Goal: Complete application form: Complete application form

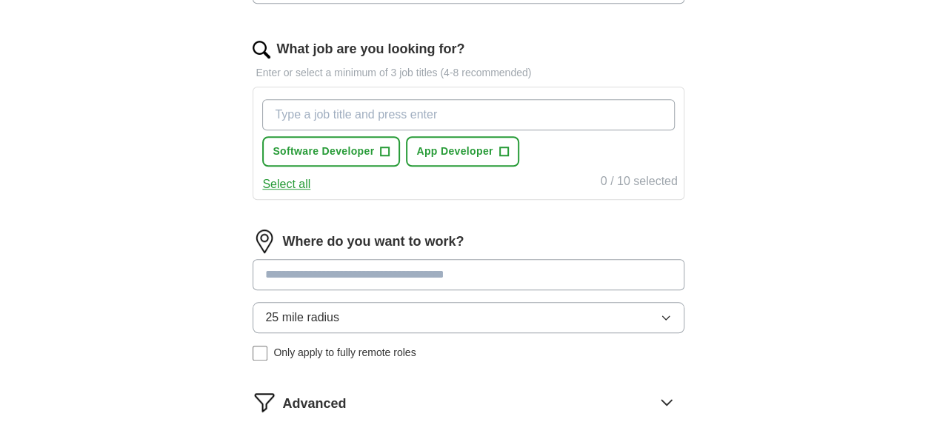
scroll to position [518, 0]
click at [660, 311] on icon "button" at bounding box center [666, 317] width 12 height 12
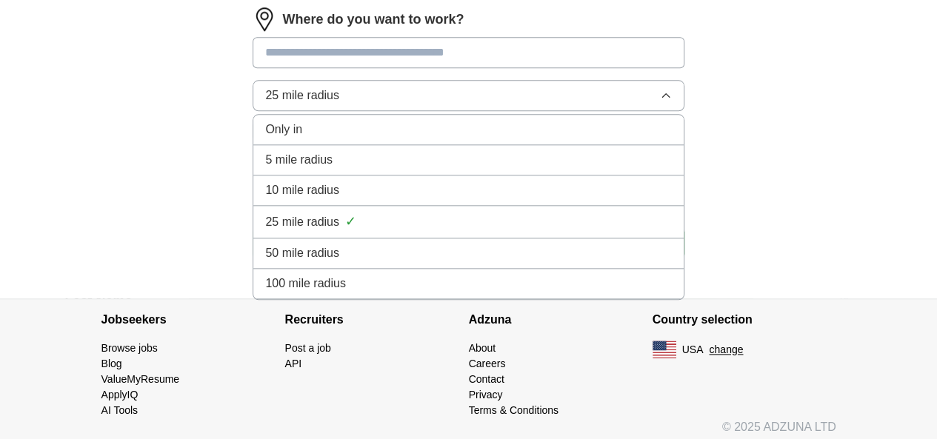
scroll to position [739, 0]
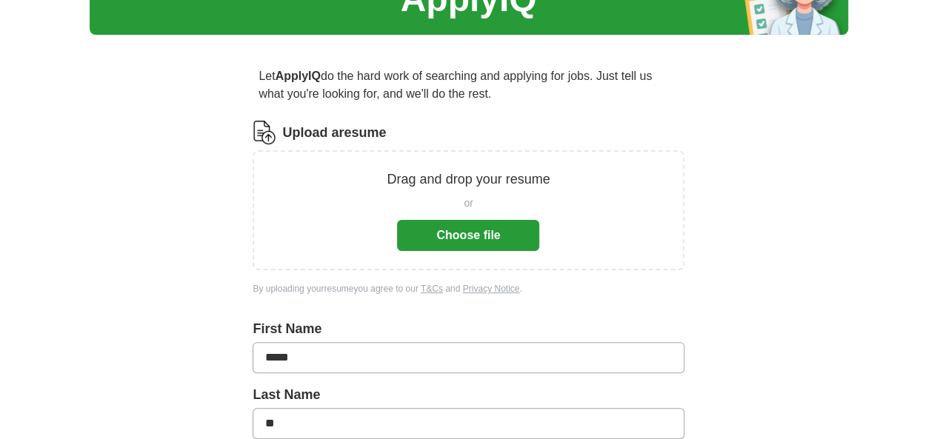
click at [477, 235] on button "Choose file" at bounding box center [468, 235] width 142 height 31
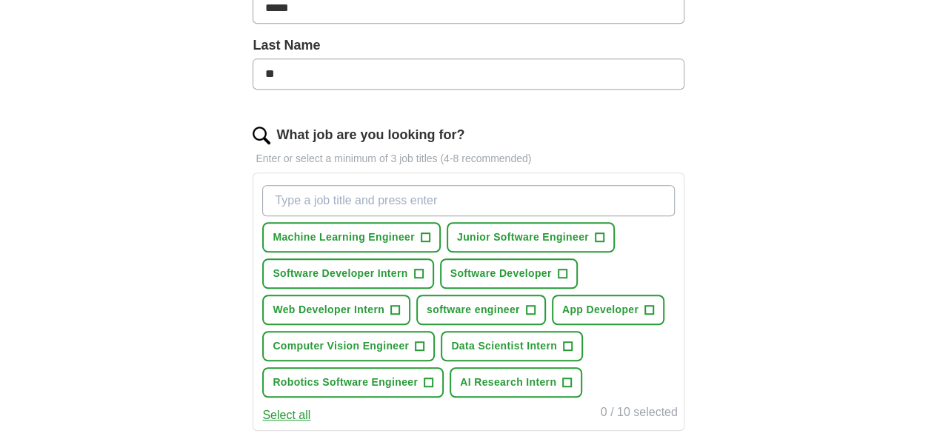
scroll to position [373, 0]
click at [372, 196] on input "What job are you looking for?" at bounding box center [468, 199] width 412 height 31
click at [430, 235] on span "+" at bounding box center [425, 237] width 9 height 12
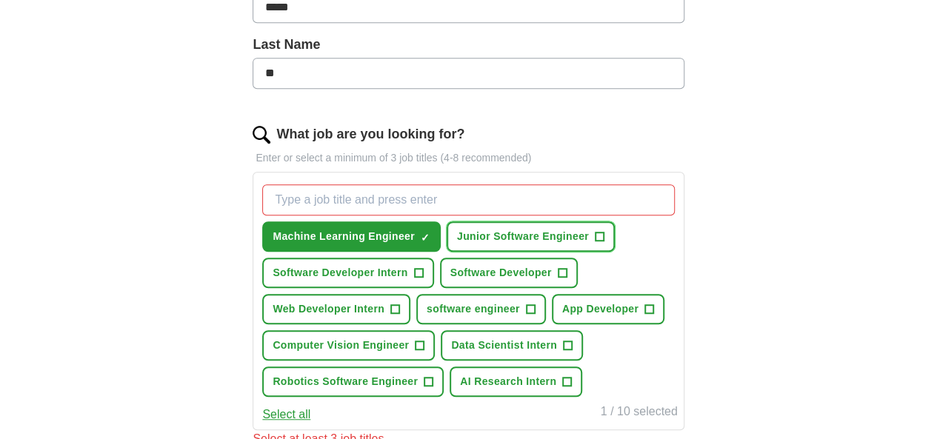
click at [595, 243] on span "+" at bounding box center [599, 237] width 9 height 12
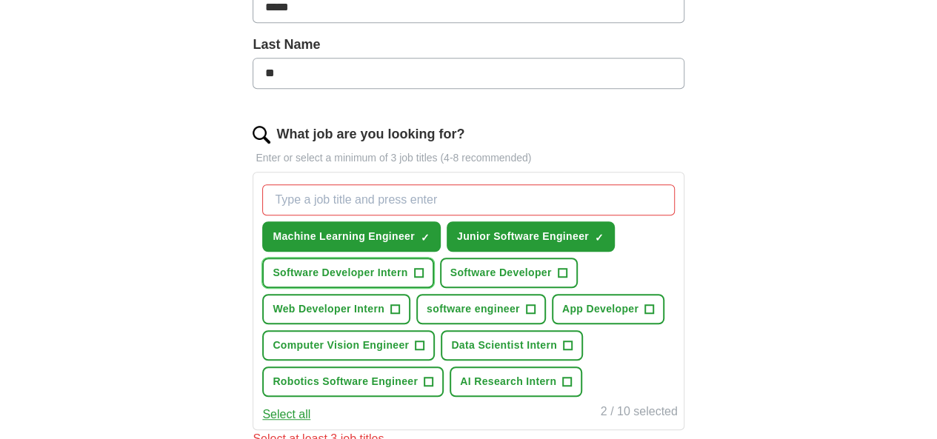
click at [423, 279] on span "+" at bounding box center [418, 273] width 9 height 12
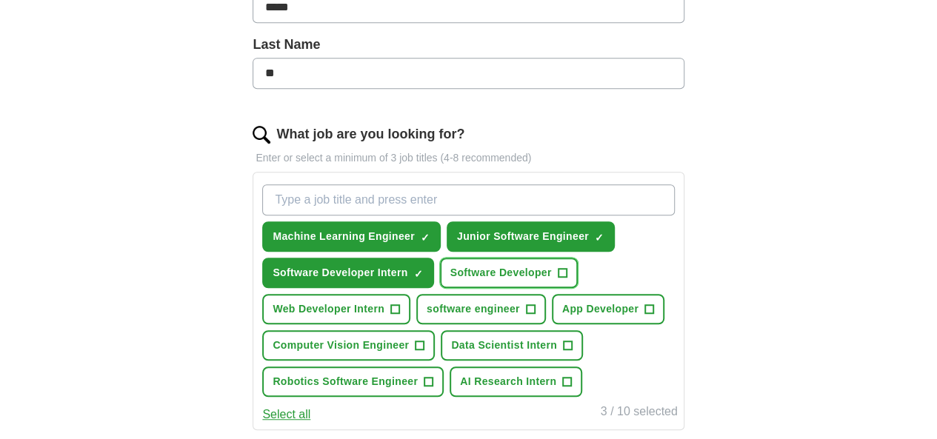
click at [567, 279] on span "+" at bounding box center [562, 273] width 9 height 12
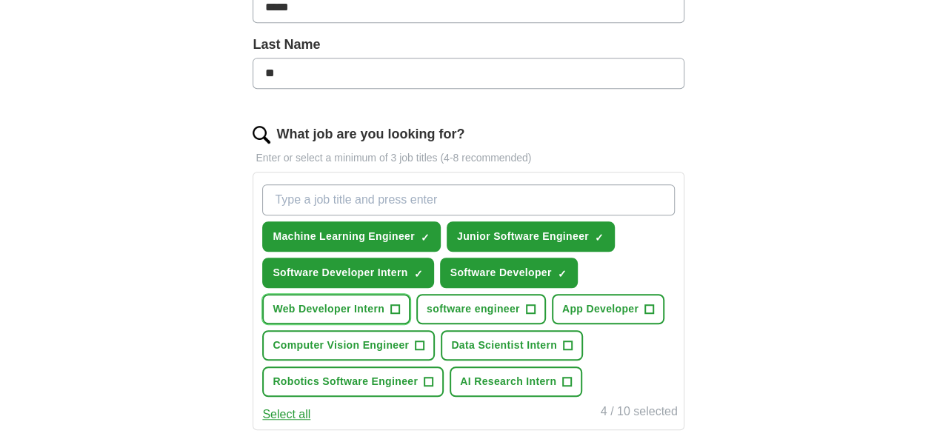
click at [399, 316] on span "+" at bounding box center [394, 310] width 9 height 12
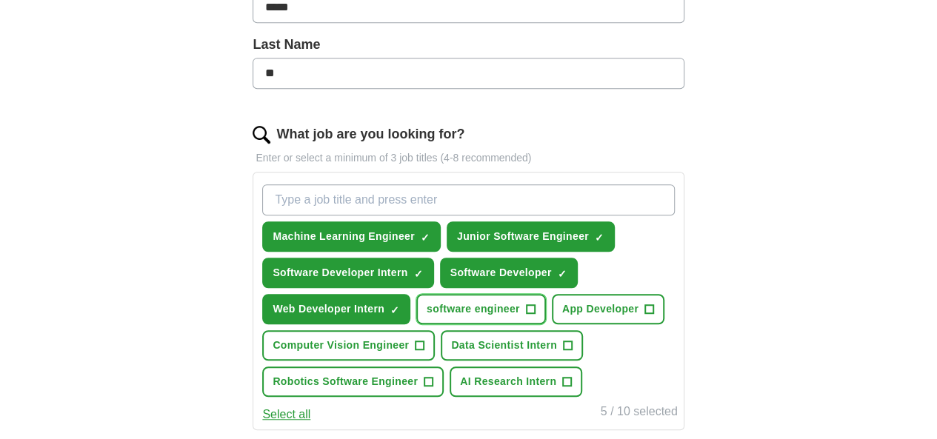
click at [535, 316] on span "+" at bounding box center [530, 310] width 9 height 12
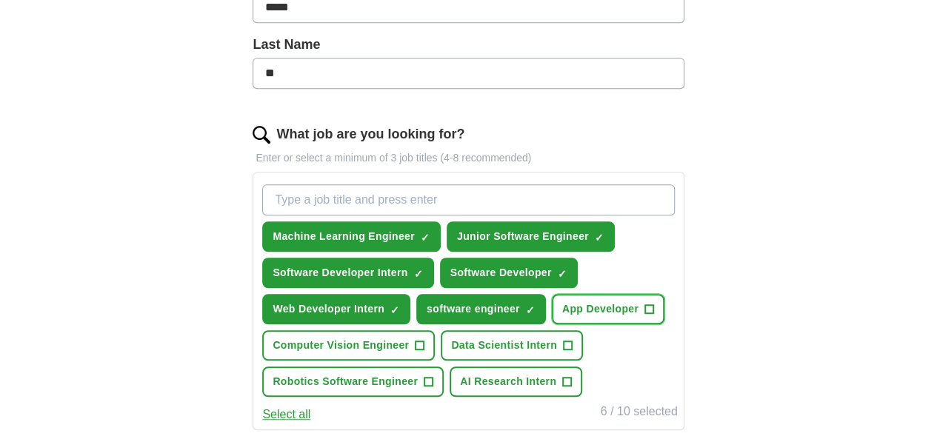
click at [645, 316] on span "+" at bounding box center [649, 310] width 9 height 12
click at [425, 352] on span "+" at bounding box center [420, 346] width 9 height 12
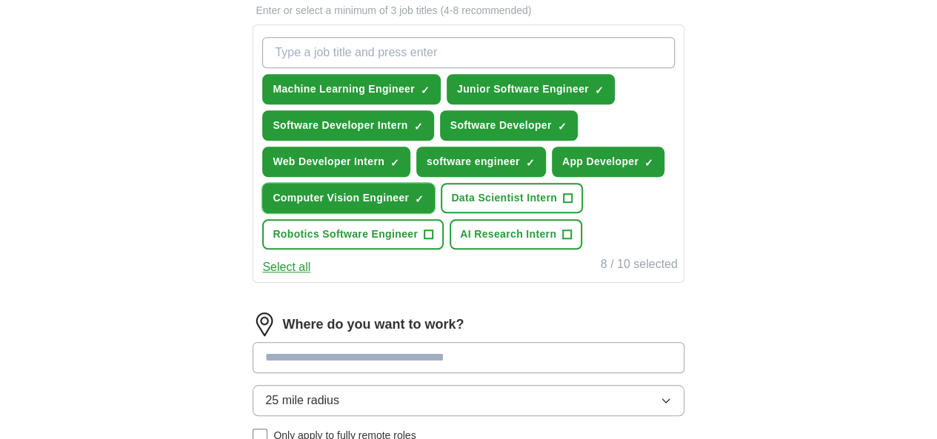
scroll to position [522, 0]
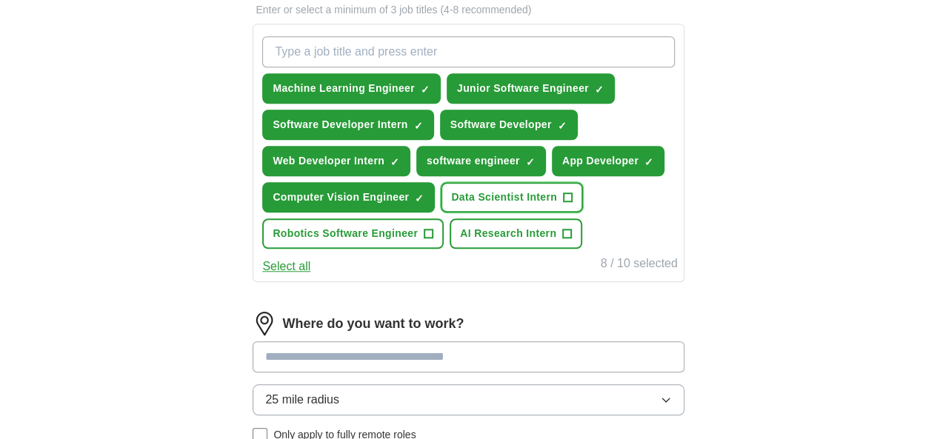
click at [563, 204] on span "+" at bounding box center [567, 198] width 9 height 12
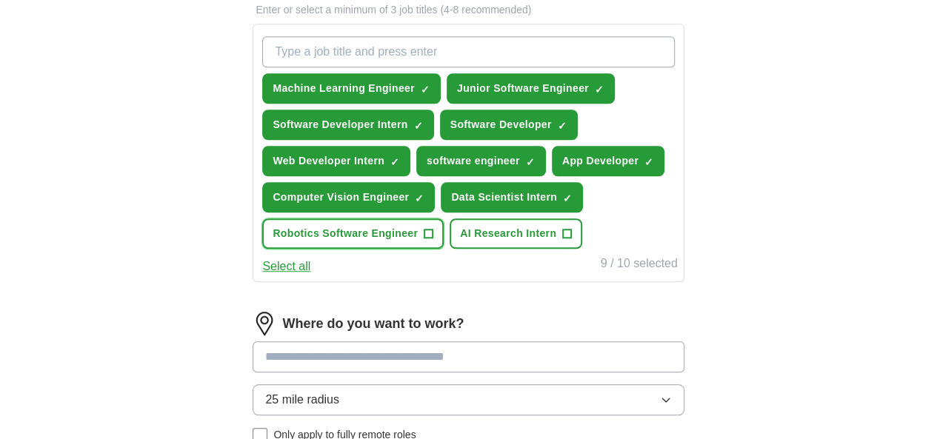
click at [433, 240] on span "+" at bounding box center [429, 234] width 9 height 12
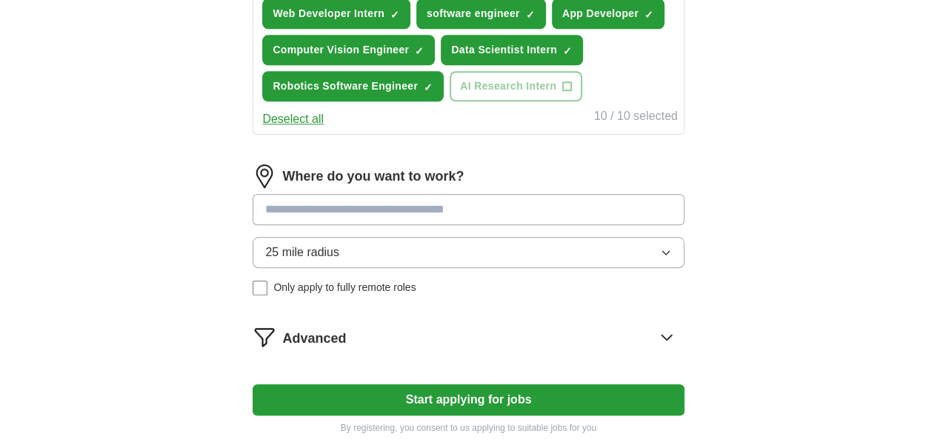
scroll to position [670, 0]
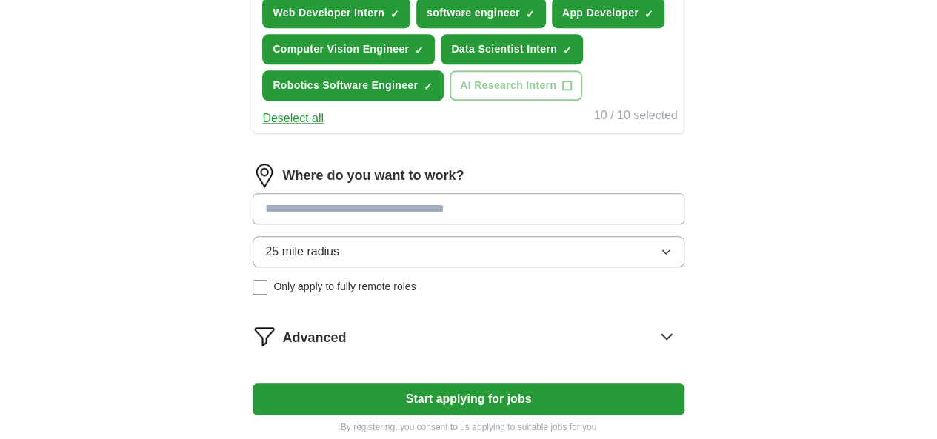
click at [319, 225] on input at bounding box center [468, 208] width 431 height 31
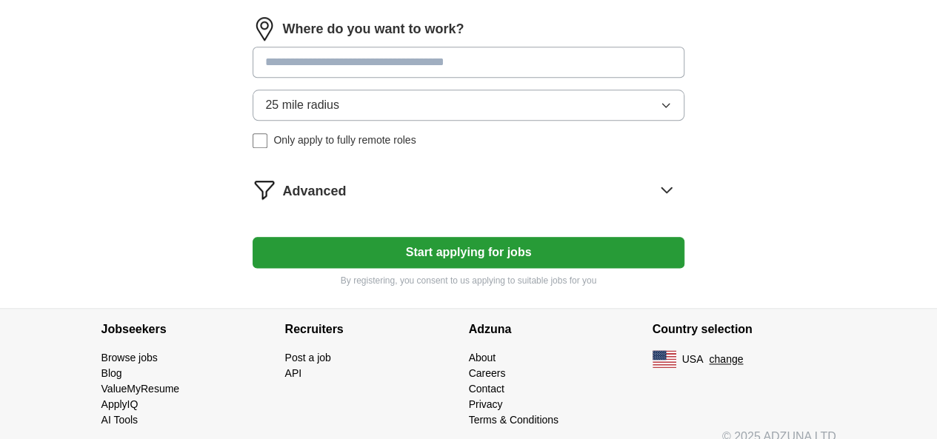
scroll to position [818, 0]
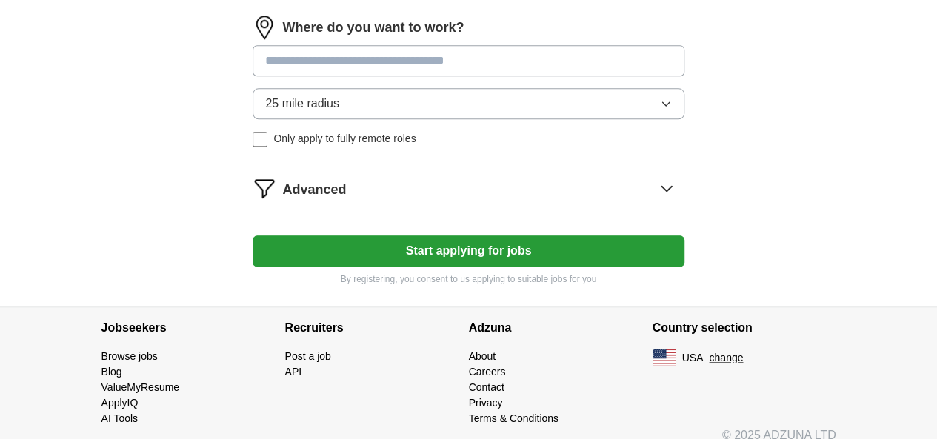
click at [465, 159] on div "Where do you want to work? 25 mile radius Only apply to fully remote roles" at bounding box center [468, 87] width 431 height 143
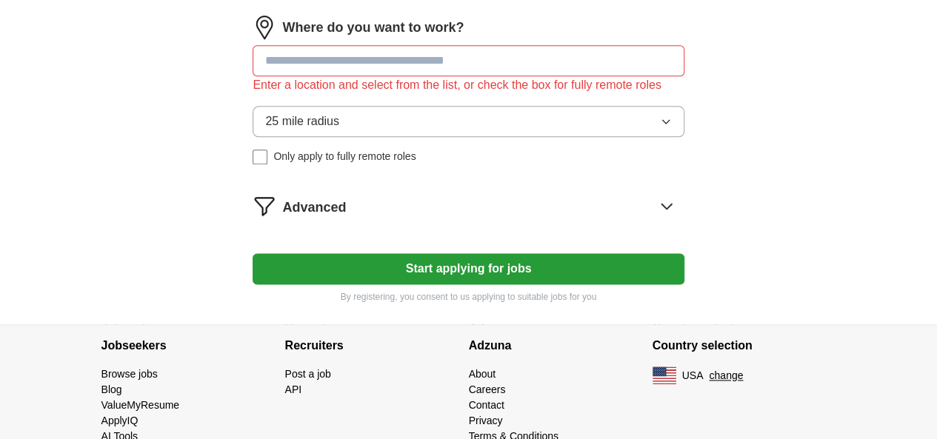
click at [354, 76] on input at bounding box center [468, 60] width 431 height 31
paste input "**********"
type input "**********"
click at [398, 137] on button "25 mile radius" at bounding box center [468, 121] width 431 height 31
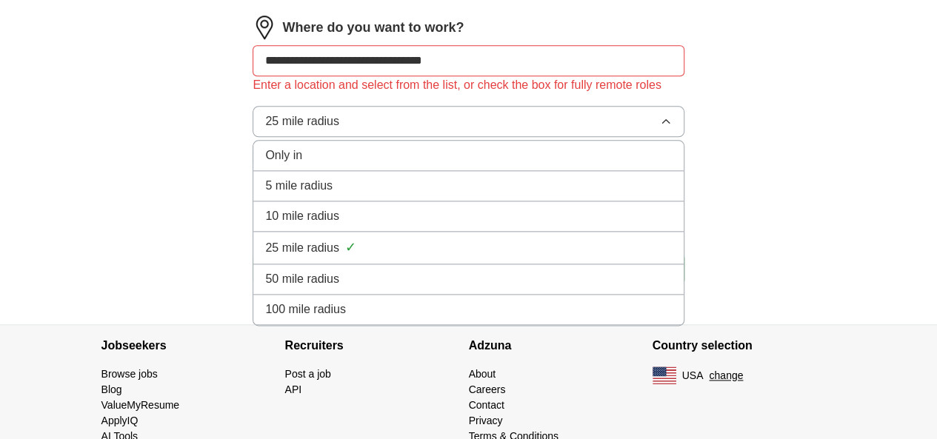
click at [346, 319] on span "100 mile radius" at bounding box center [305, 310] width 81 height 18
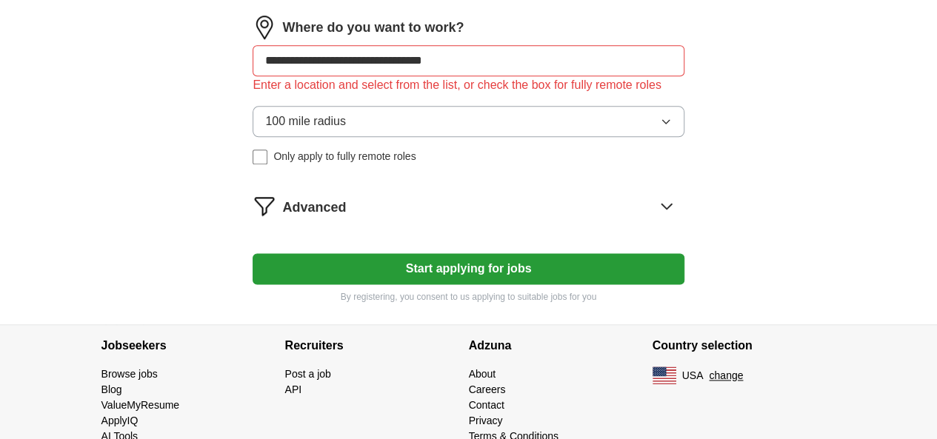
click at [655, 218] on icon at bounding box center [667, 206] width 24 height 24
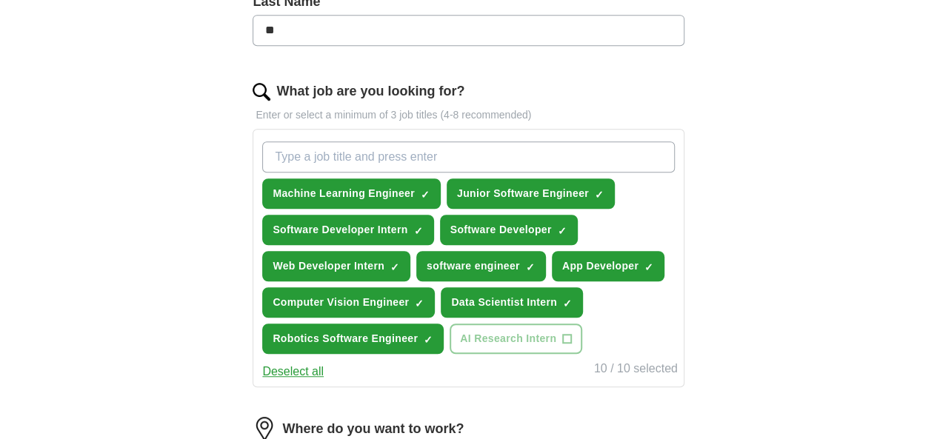
scroll to position [418, 0]
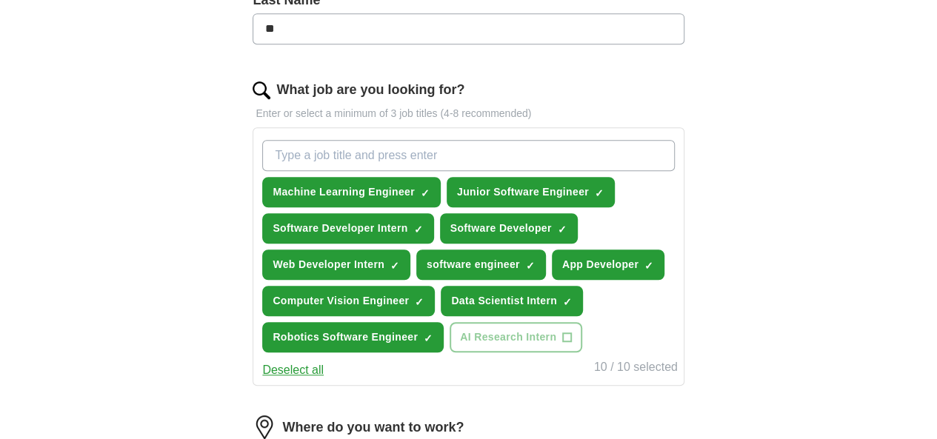
click at [362, 152] on input "What job are you looking for?" at bounding box center [468, 155] width 412 height 31
type input "2"
type input "internship"
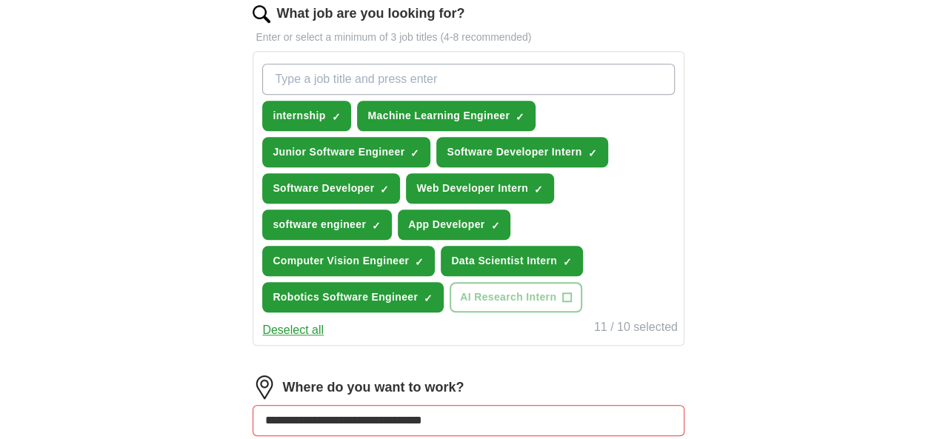
scroll to position [493, 0]
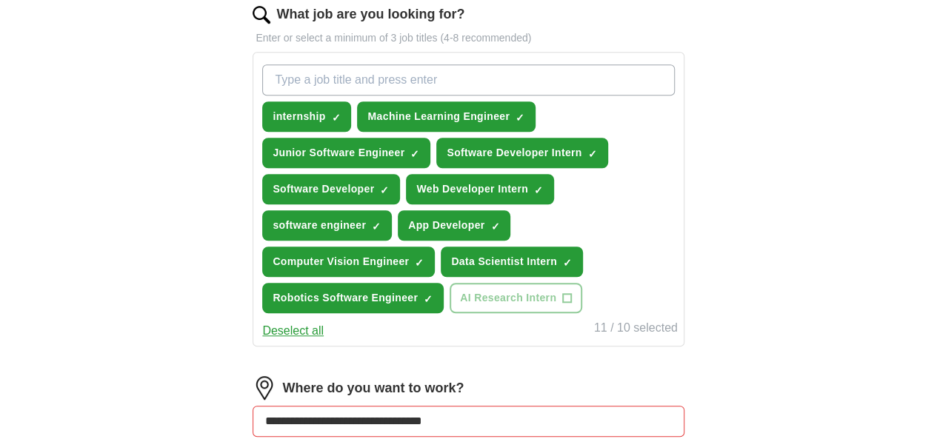
click at [368, 78] on input "What job are you looking for?" at bounding box center [468, 79] width 412 height 31
type input "2026 summer"
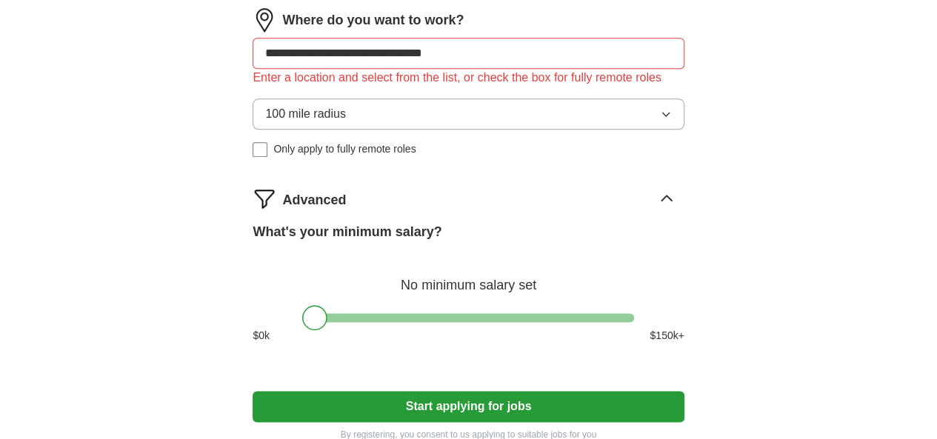
scroll to position [862, 0]
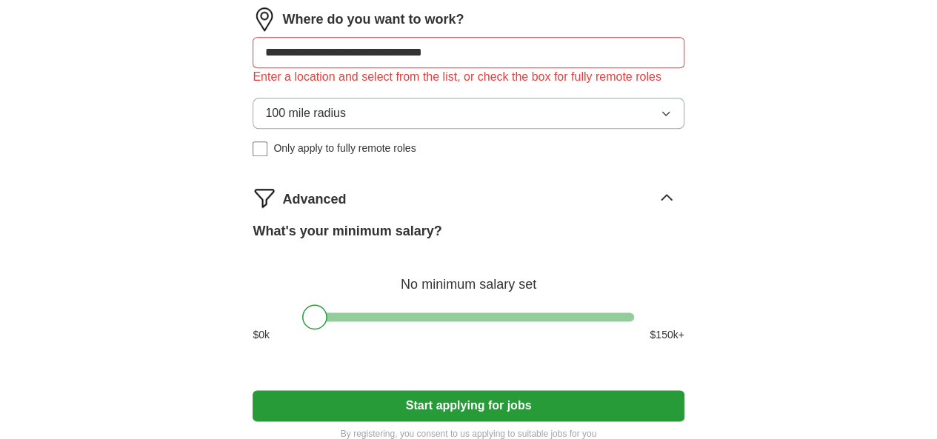
click at [299, 119] on div "**********" at bounding box center [468, 87] width 431 height 161
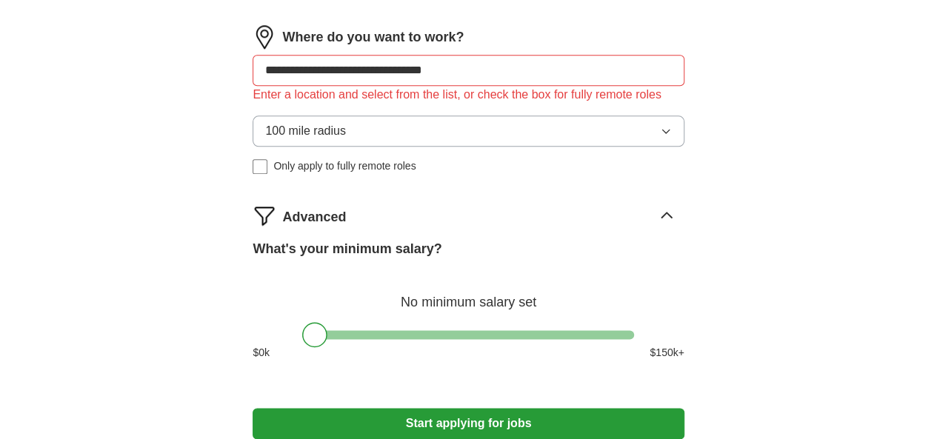
click at [533, 86] on input "**********" at bounding box center [468, 70] width 431 height 31
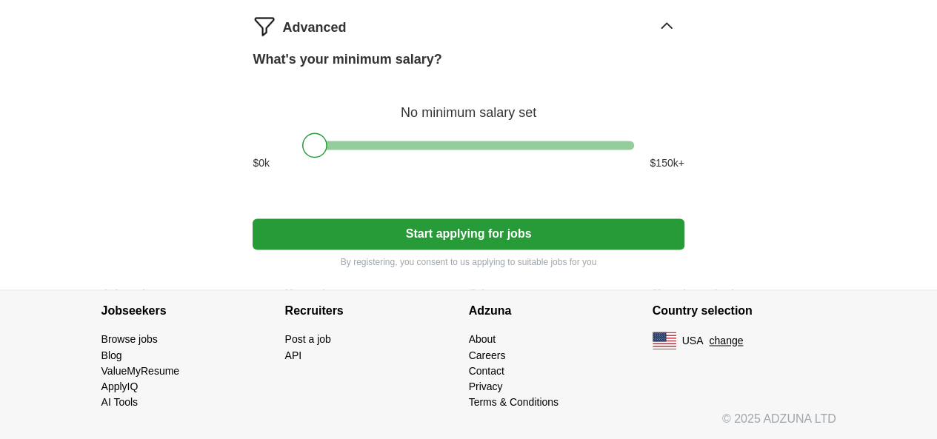
scroll to position [1138, 0]
click at [458, 240] on button "Start applying for jobs" at bounding box center [468, 234] width 431 height 31
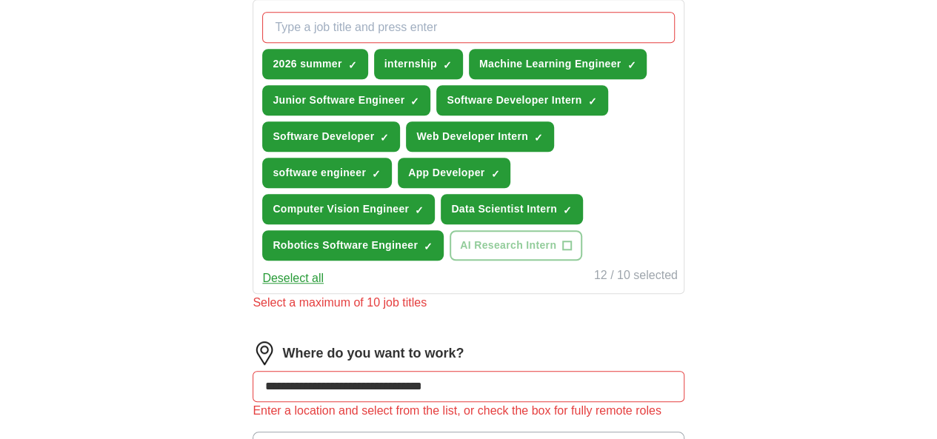
scroll to position [545, 0]
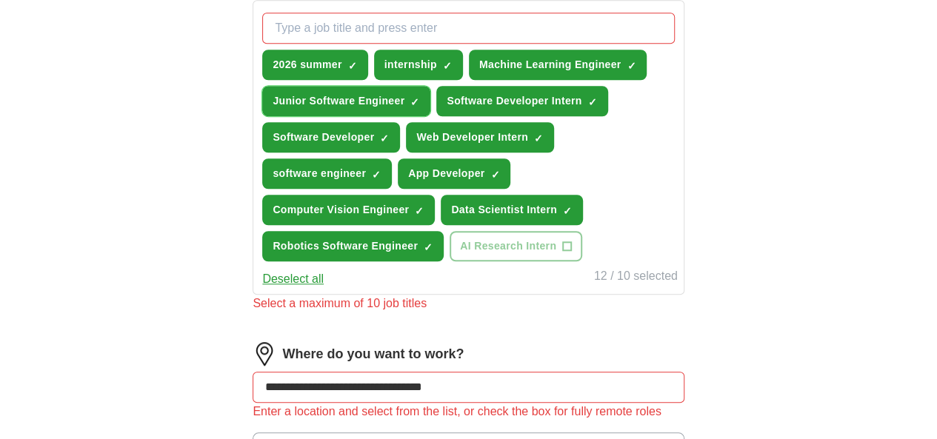
click at [0, 0] on span "×" at bounding box center [0, 0] width 0 height 0
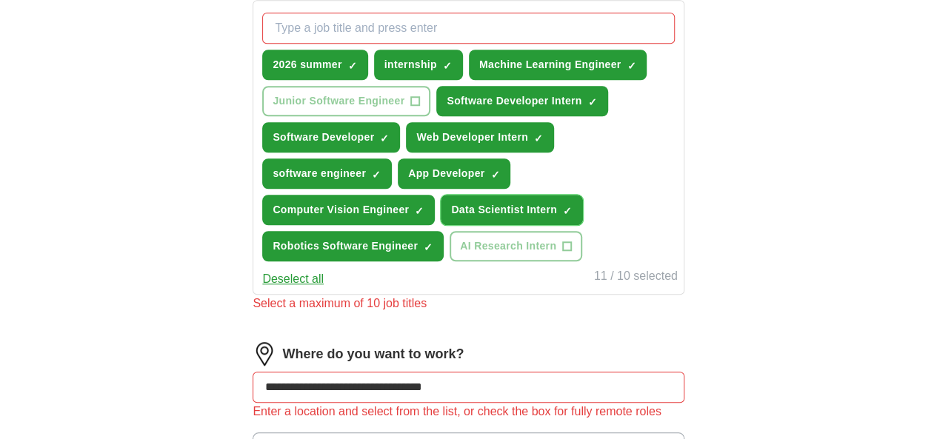
click at [0, 0] on span "×" at bounding box center [0, 0] width 0 height 0
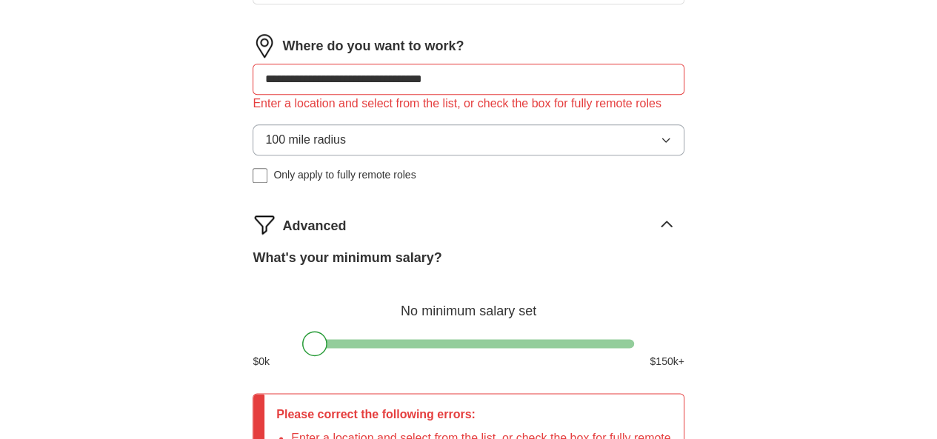
scroll to position [835, 0]
click at [559, 96] on input "**********" at bounding box center [468, 79] width 431 height 31
type input "*"
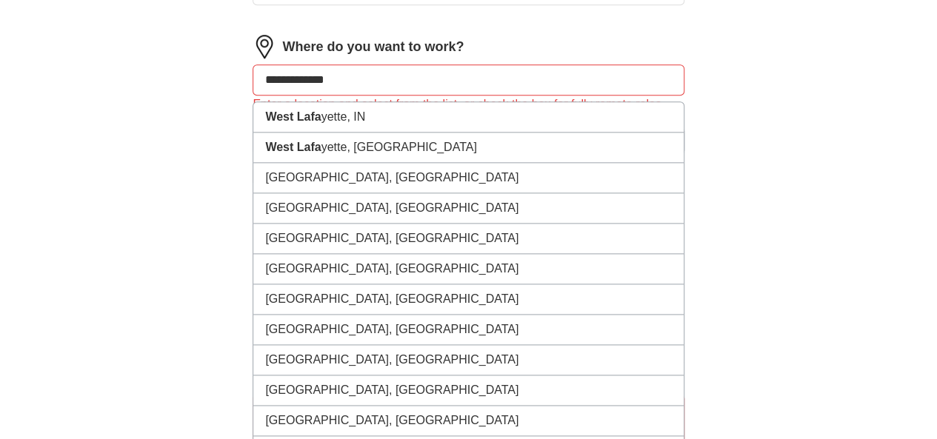
type input "**********"
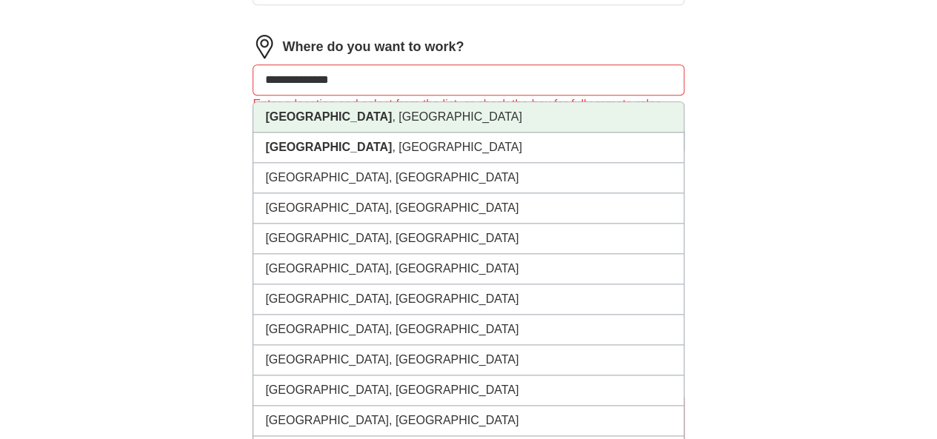
click at [366, 123] on strong "[GEOGRAPHIC_DATA]" at bounding box center [328, 116] width 127 height 13
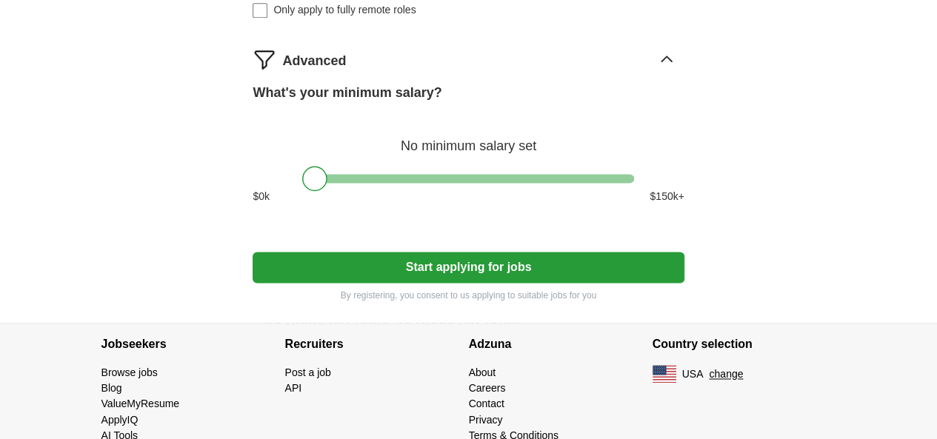
scroll to position [1097, 0]
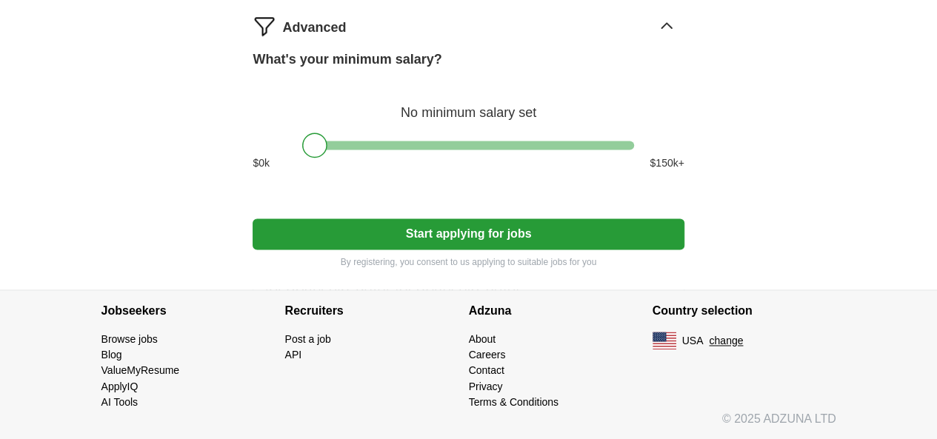
click at [502, 238] on button "Start applying for jobs" at bounding box center [468, 234] width 431 height 31
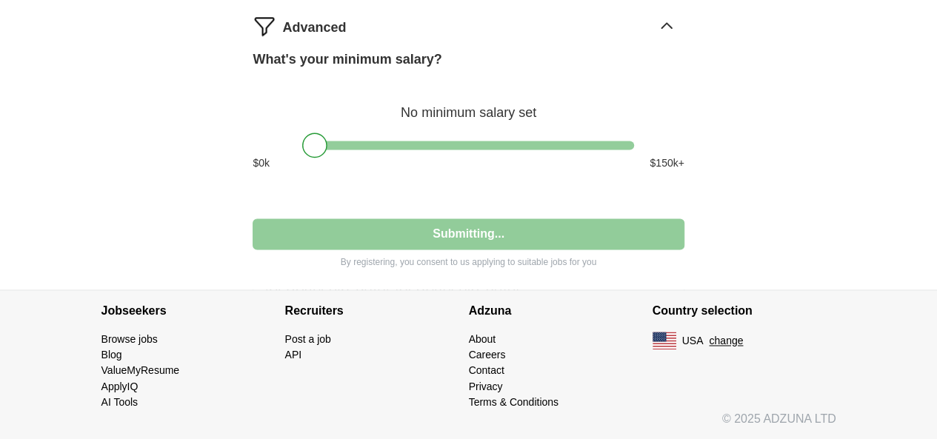
select select "**"
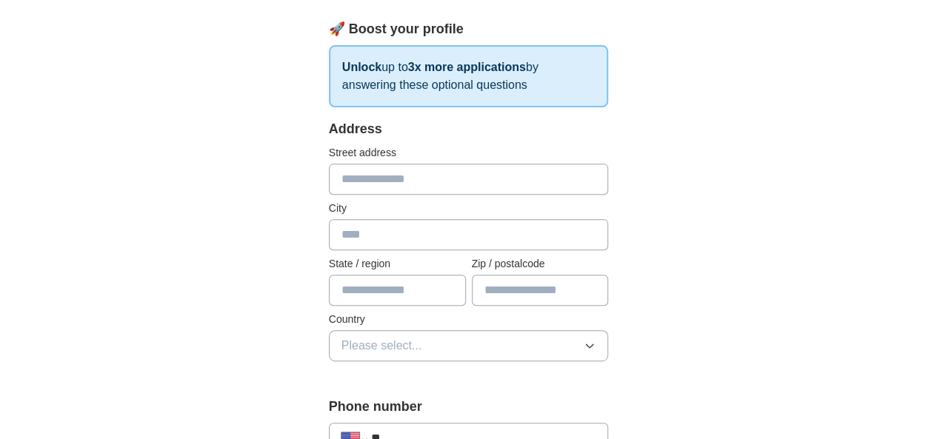
scroll to position [222, 0]
click at [348, 180] on input "text" at bounding box center [469, 178] width 280 height 31
type input "**********"
type input "**"
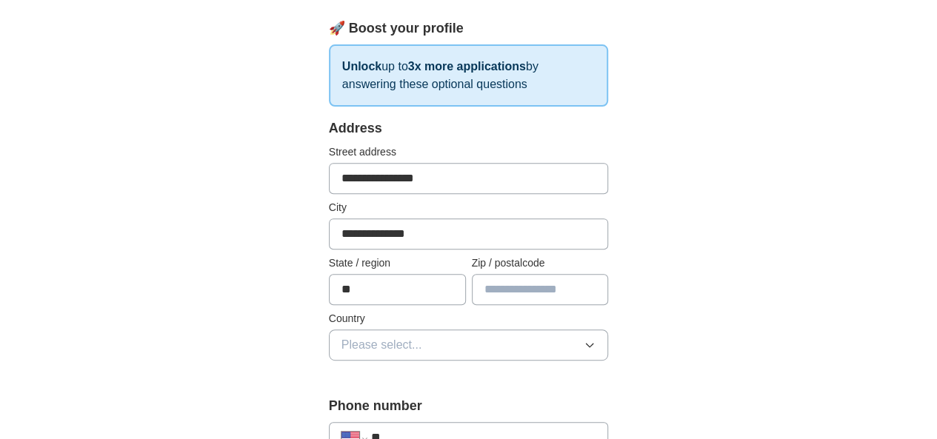
type input "*****"
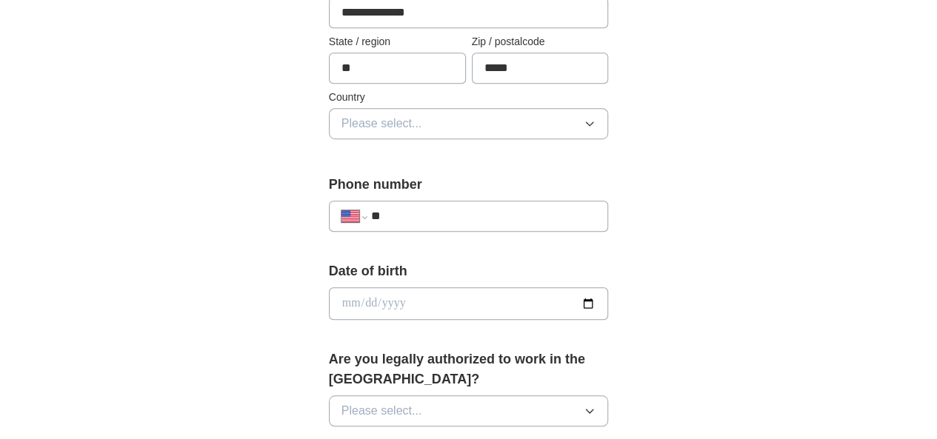
scroll to position [444, 0]
click at [609, 125] on button "Please select..." at bounding box center [469, 122] width 280 height 31
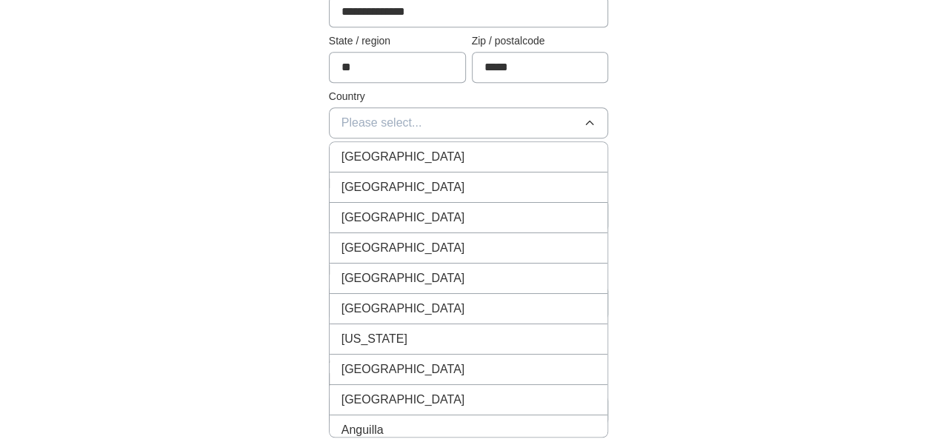
click at [369, 190] on span "[GEOGRAPHIC_DATA]" at bounding box center [404, 188] width 124 height 18
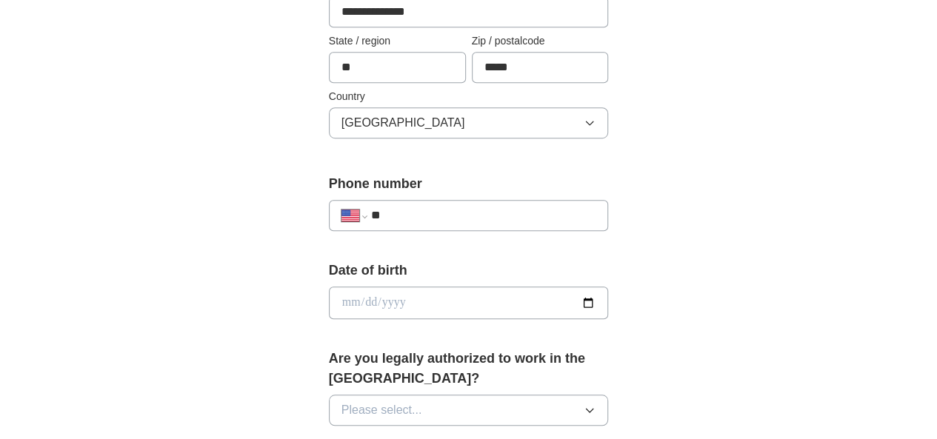
click at [390, 215] on input "**" at bounding box center [483, 216] width 225 height 18
type input "**********"
click at [329, 304] on input "date" at bounding box center [469, 303] width 280 height 33
type input "**********"
click at [728, 317] on div "**********" at bounding box center [469, 284] width 759 height 1367
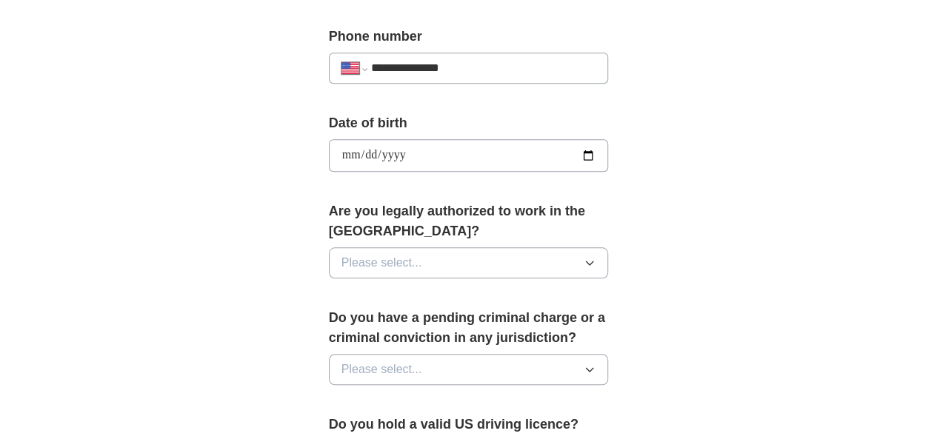
scroll to position [592, 0]
click at [425, 247] on button "Please select..." at bounding box center [469, 262] width 280 height 31
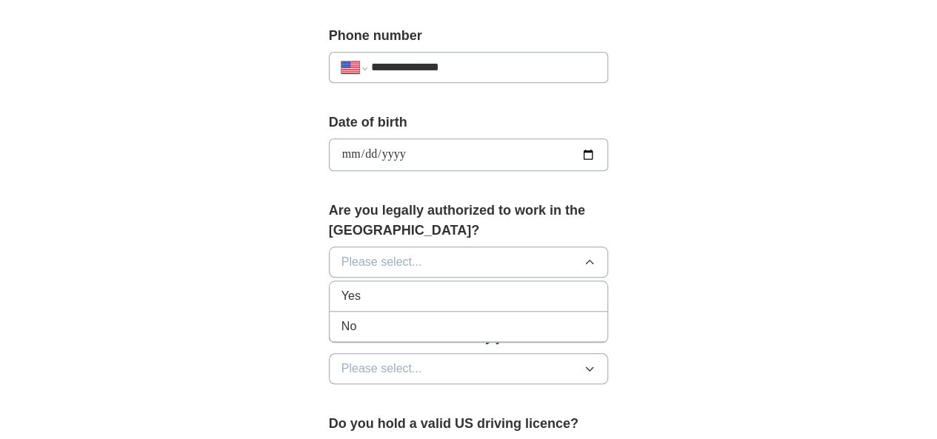
click at [358, 287] on div "Yes" at bounding box center [469, 296] width 255 height 18
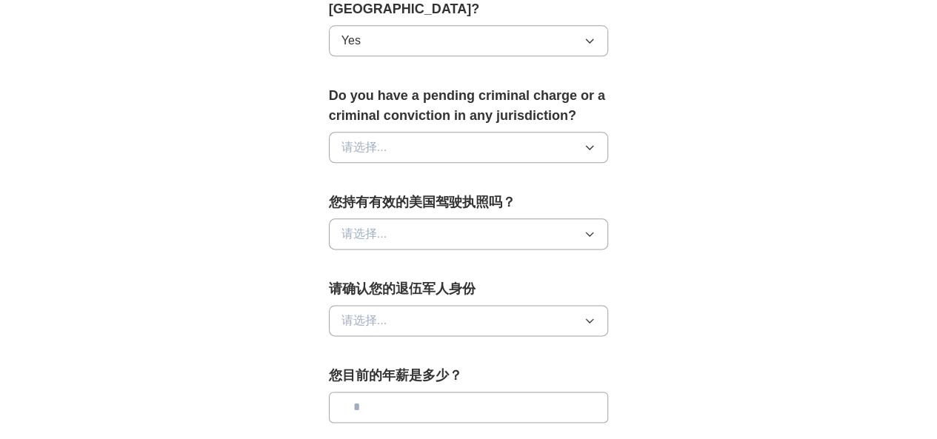
scroll to position [778, 0]
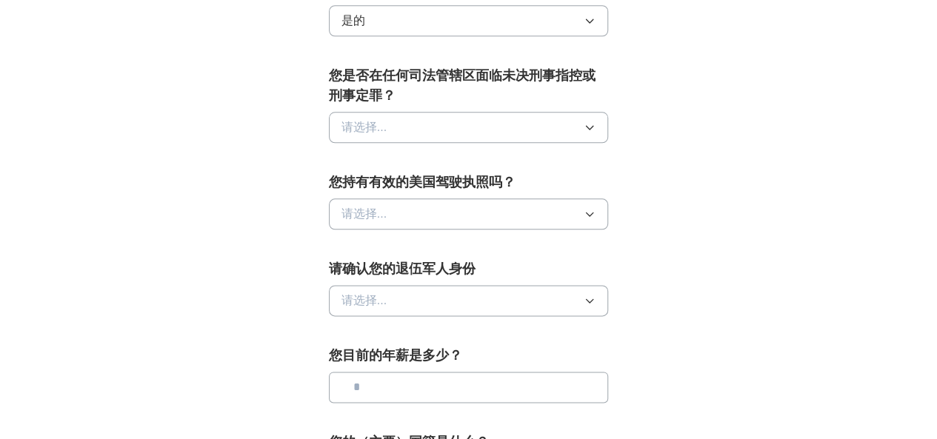
click at [394, 112] on button "请选择..." at bounding box center [469, 127] width 280 height 31
click at [344, 183] on div "不" at bounding box center [469, 192] width 255 height 18
click at [354, 199] on button "请选择..." at bounding box center [469, 214] width 280 height 31
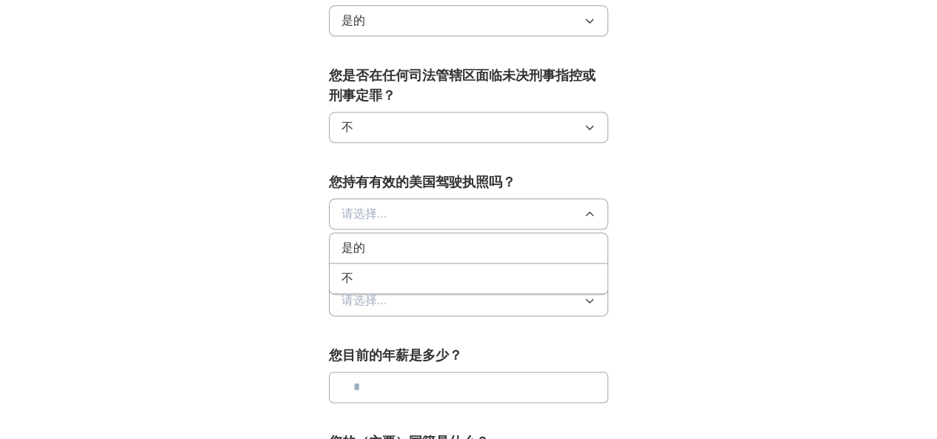
click at [343, 239] on div "是的" at bounding box center [469, 248] width 255 height 18
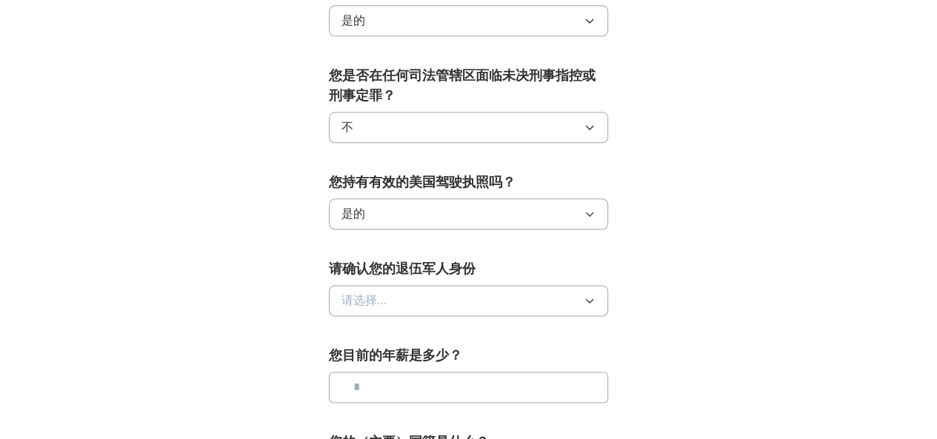
click at [352, 285] on button "请选择..." at bounding box center [469, 300] width 280 height 31
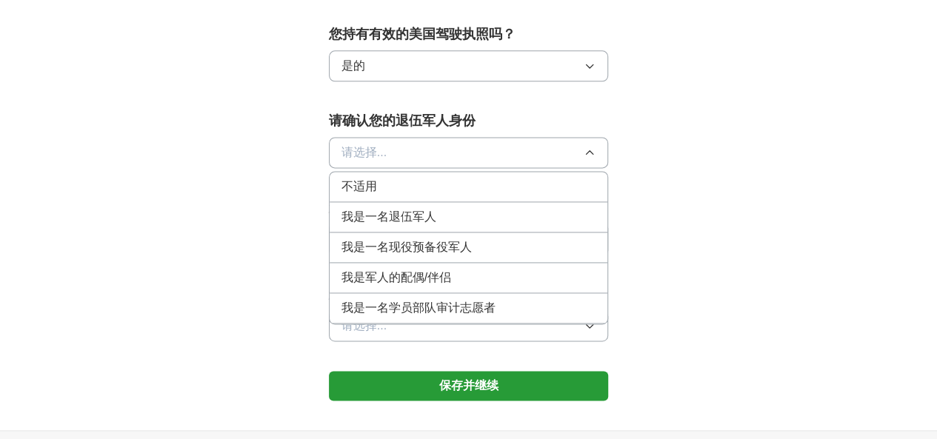
scroll to position [926, 0]
click at [342, 180] on font "不适用" at bounding box center [360, 186] width 36 height 13
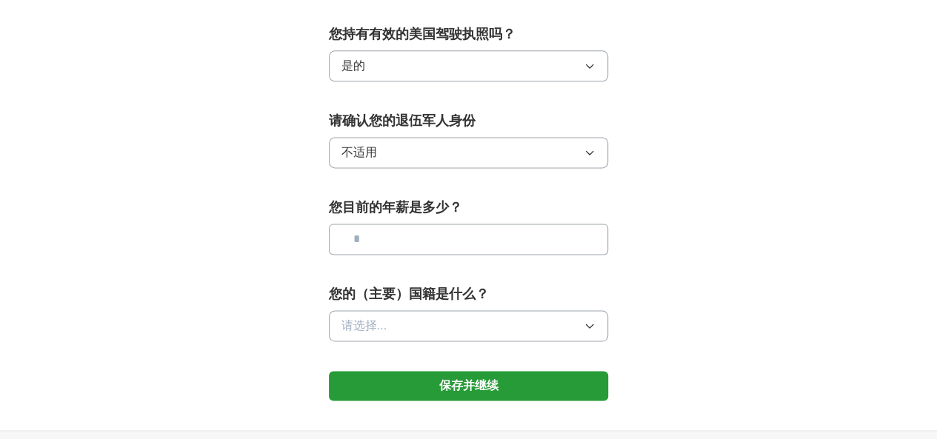
click at [357, 224] on input "text" at bounding box center [469, 239] width 280 height 31
type input "**"
click at [375, 310] on button "请选择..." at bounding box center [469, 325] width 280 height 31
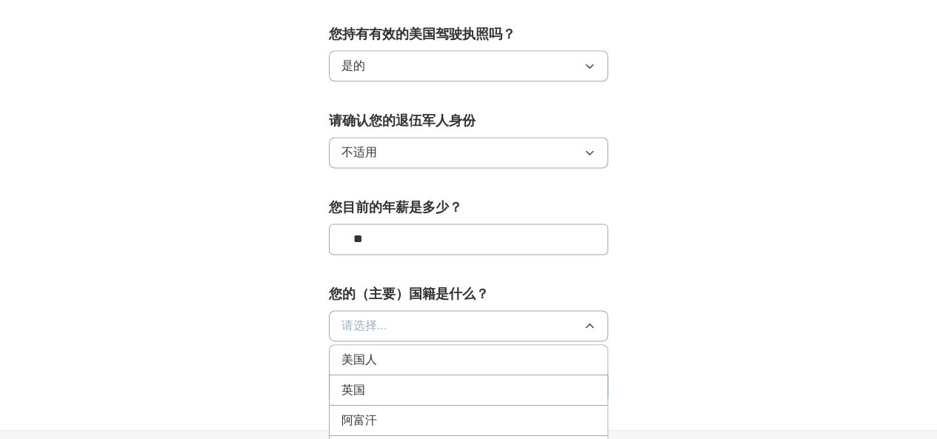
click at [609, 224] on input "**" at bounding box center [469, 239] width 280 height 31
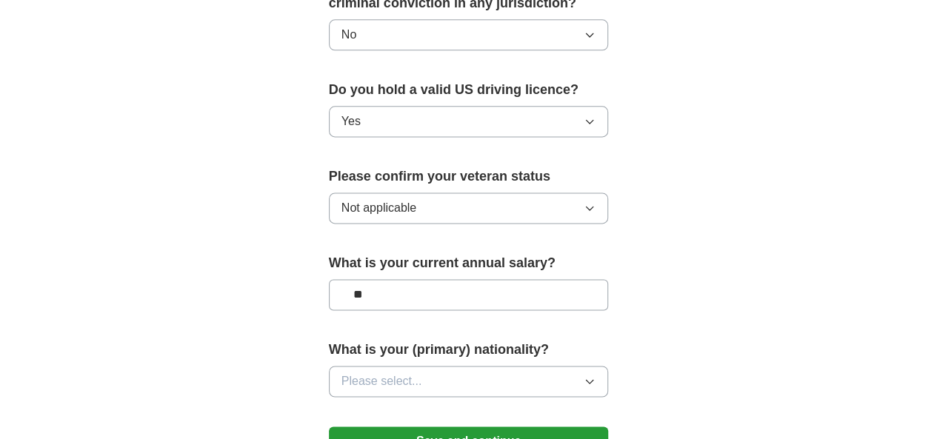
scroll to position [983, 0]
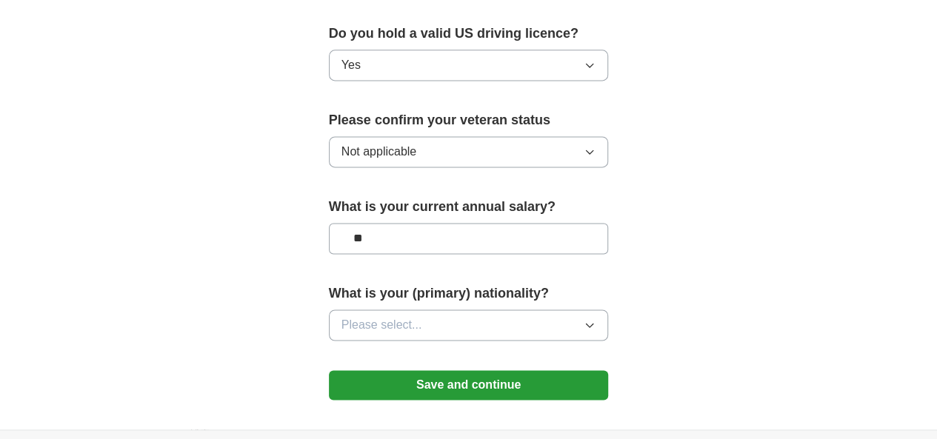
click at [596, 319] on icon "button" at bounding box center [590, 325] width 12 height 12
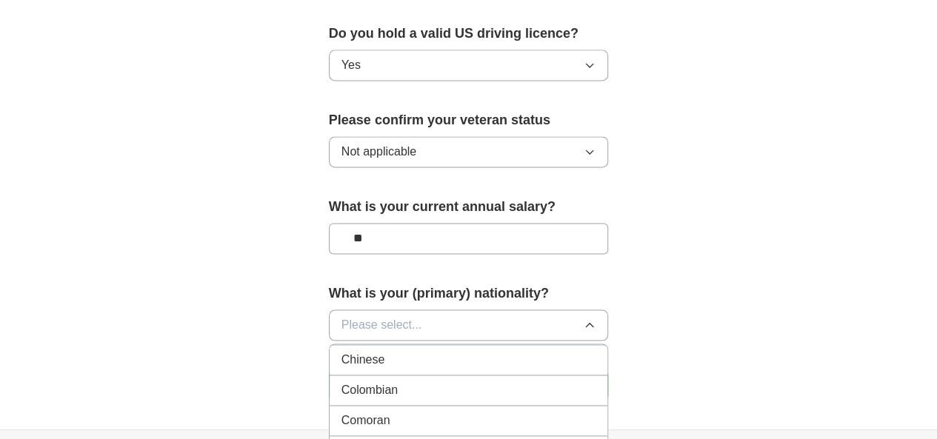
scroll to position [1185, 0]
click at [342, 350] on span "Chinese" at bounding box center [364, 359] width 44 height 18
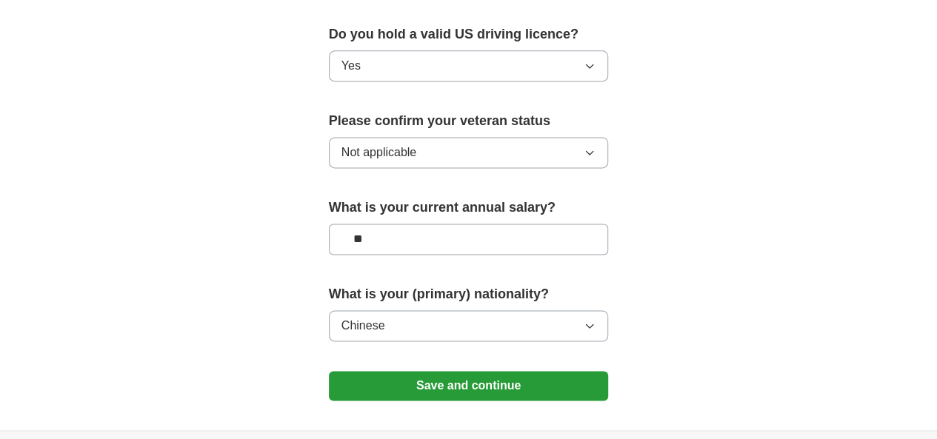
scroll to position [983, 0]
click at [505, 370] on button "Save and continue" at bounding box center [469, 385] width 280 height 30
